Goal: Task Accomplishment & Management: Manage account settings

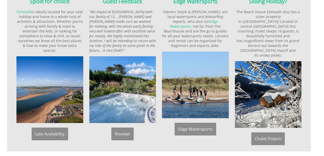
scroll to position [460, 0]
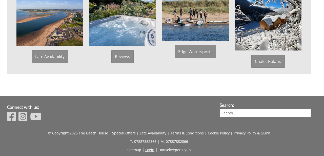
click at [151, 147] on link "Login" at bounding box center [149, 149] width 9 height 5
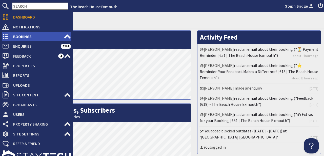
click at [17, 37] on span "Bookings" at bounding box center [36, 36] width 55 height 8
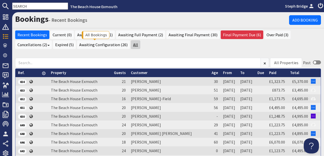
click at [131, 44] on link "All" at bounding box center [135, 44] width 9 height 9
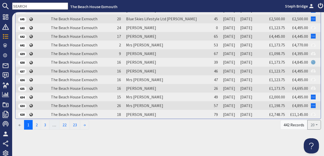
scroll to position [135, 0]
click at [39, 127] on link "2" at bounding box center [36, 125] width 9 height 10
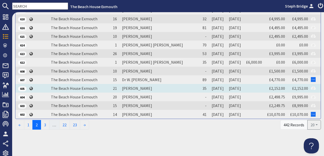
scroll to position [137, 0]
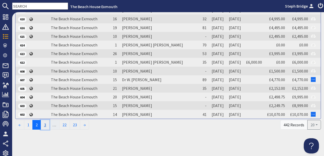
click at [47, 125] on link "3" at bounding box center [45, 125] width 9 height 10
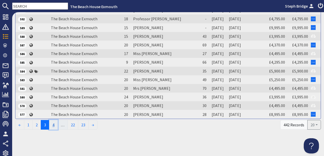
click at [55, 125] on link "4" at bounding box center [53, 125] width 9 height 10
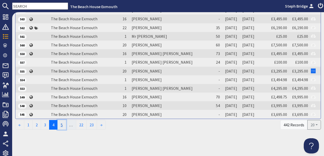
click at [64, 125] on link "5" at bounding box center [62, 125] width 9 height 10
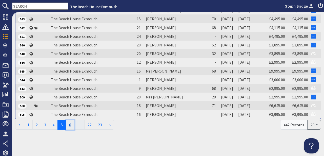
click at [72, 124] on link "6" at bounding box center [70, 125] width 9 height 10
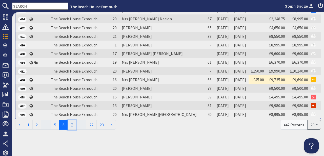
click at [73, 123] on link "7" at bounding box center [72, 125] width 9 height 10
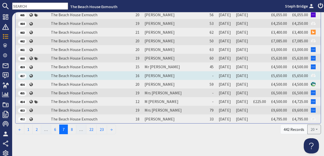
scroll to position [134, 0]
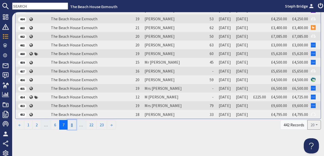
click at [74, 127] on link "8" at bounding box center [72, 125] width 9 height 10
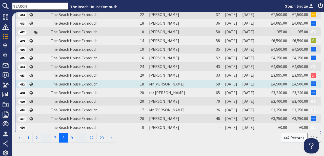
scroll to position [137, 0]
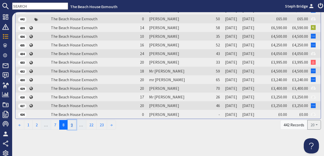
click at [73, 123] on link "9" at bounding box center [72, 125] width 9 height 10
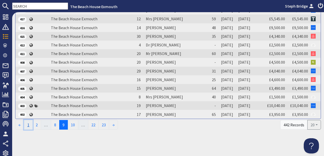
click at [31, 126] on link "1" at bounding box center [28, 125] width 9 height 10
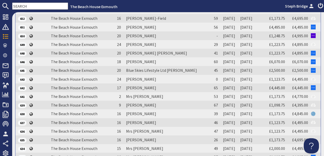
scroll to position [0, 0]
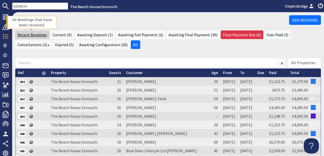
click at [35, 36] on link "Recent Bookings" at bounding box center [32, 34] width 34 height 9
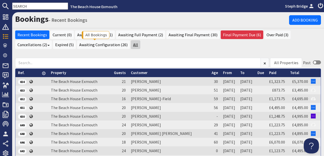
click at [131, 46] on link "All" at bounding box center [135, 44] width 9 height 9
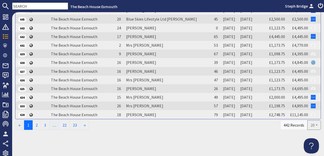
scroll to position [137, 0]
click at [39, 125] on link "2" at bounding box center [36, 125] width 9 height 10
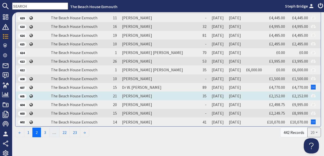
scroll to position [123, 0]
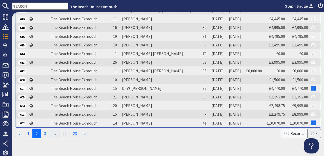
click at [34, 6] on input "text" at bounding box center [40, 6] width 56 height 7
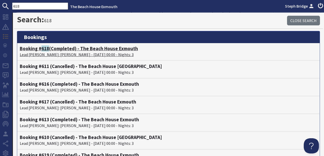
type input "618"
click at [62, 55] on p "Lead [PERSON_NAME]: [PERSON_NAME] - [DATE] 00:00 - Nights: 3" at bounding box center [169, 54] width 298 height 6
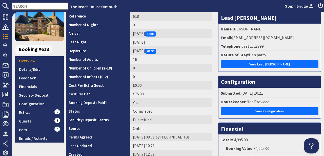
scroll to position [60, 0]
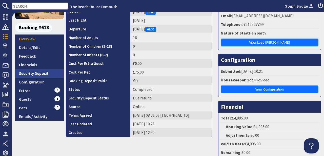
click at [29, 71] on link "Security Deposit" at bounding box center [39, 73] width 49 height 9
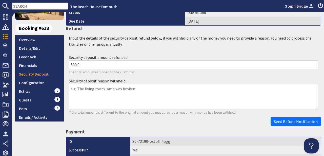
scroll to position [61, 0]
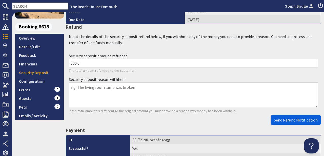
click at [298, 120] on span "Send Refund Notification" at bounding box center [296, 119] width 44 height 5
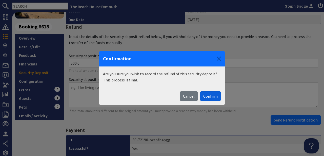
click at [211, 96] on button "Confirm" at bounding box center [210, 96] width 21 height 10
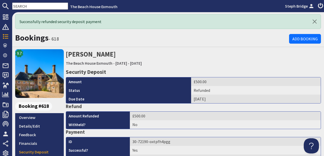
scroll to position [0, 0]
